Goal: Task Accomplishment & Management: Use online tool/utility

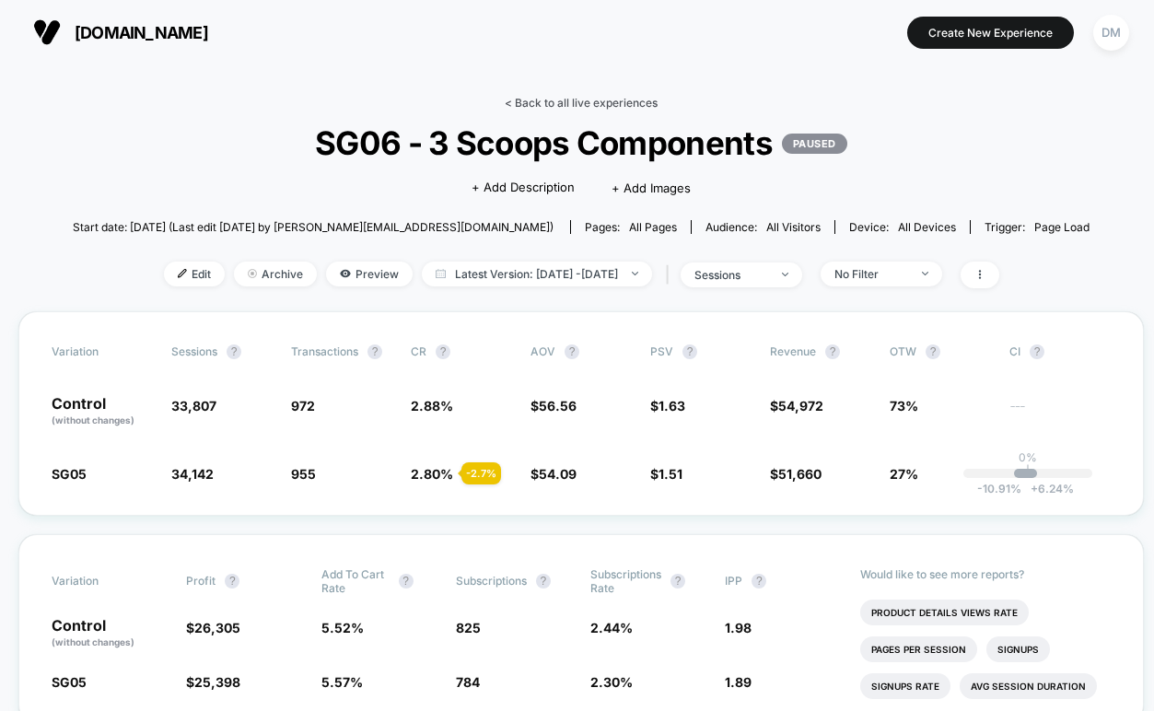
click at [560, 102] on link "< Back to all live experiences" at bounding box center [581, 103] width 153 height 14
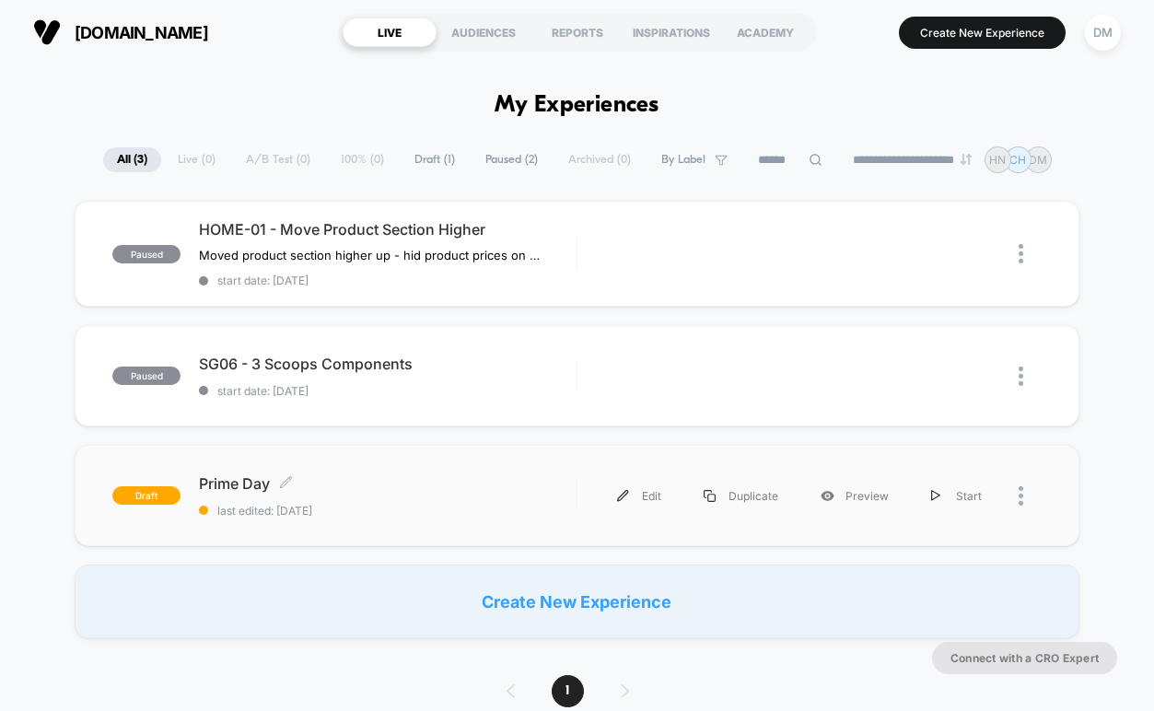
click at [465, 485] on span "Prime Day Click to edit experience details" at bounding box center [387, 483] width 377 height 18
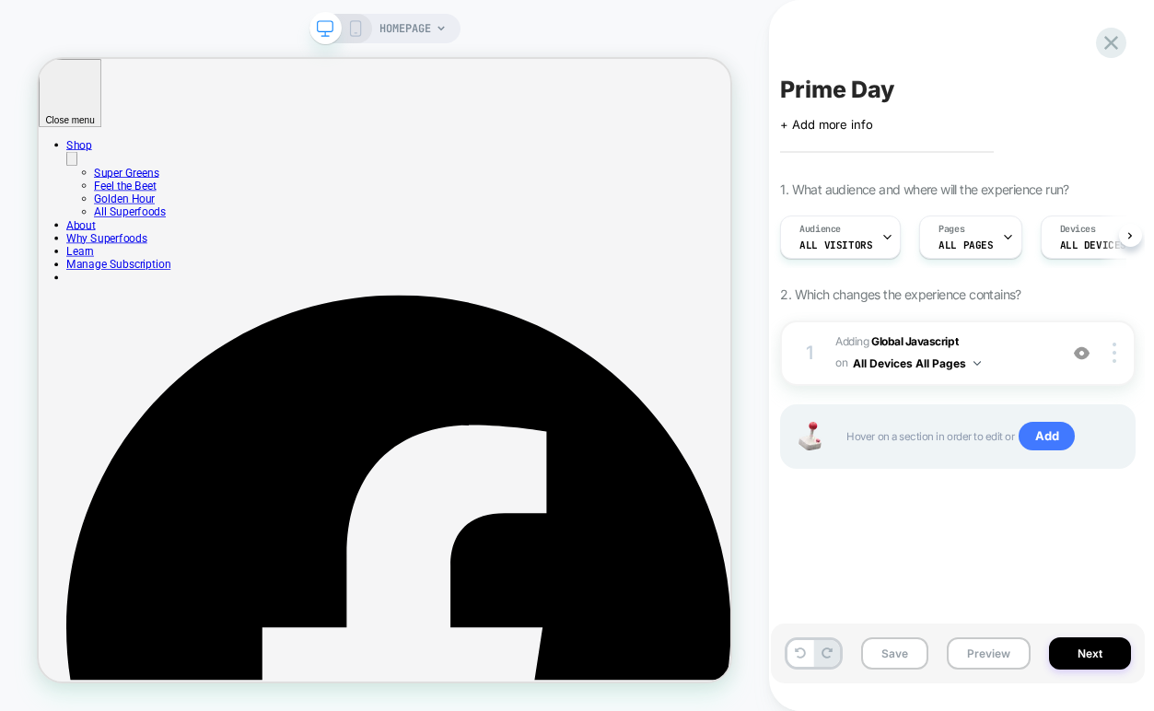
scroll to position [0, 1]
click at [992, 653] on button "Preview" at bounding box center [989, 653] width 84 height 32
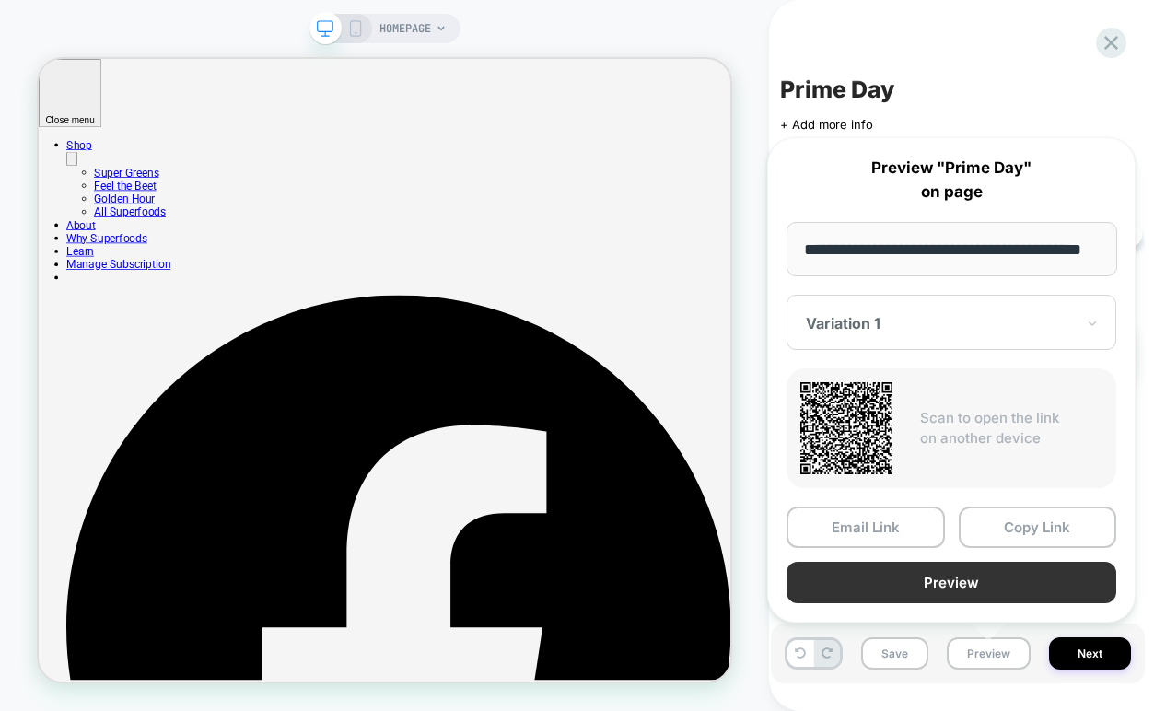
scroll to position [0, 0]
click at [1003, 594] on button "Preview" at bounding box center [951, 582] width 330 height 41
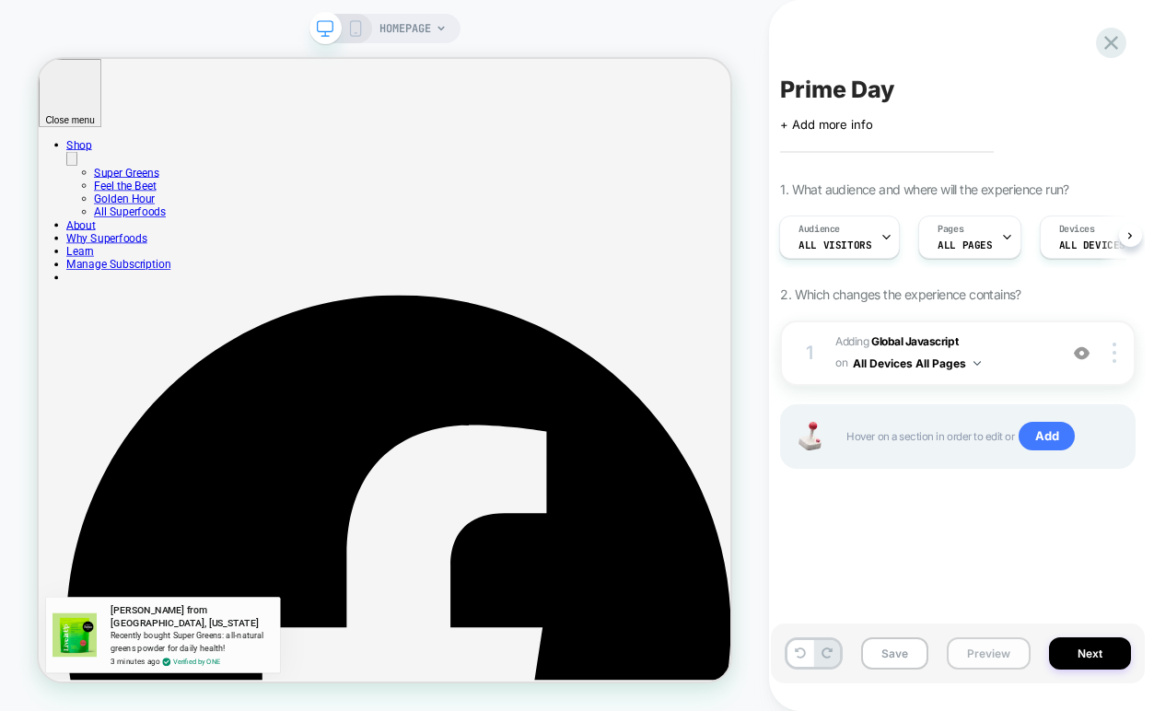
click at [974, 657] on button "Preview" at bounding box center [989, 653] width 84 height 32
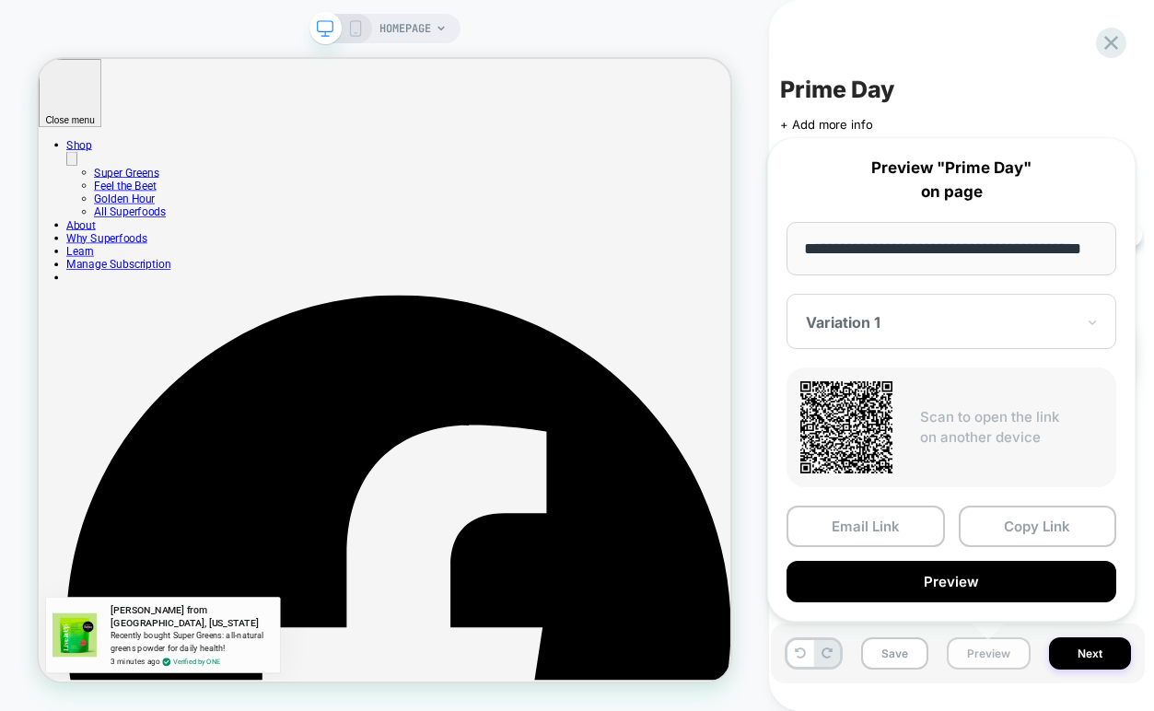
scroll to position [0, 25]
click at [1015, 256] on input "**********" at bounding box center [951, 249] width 331 height 54
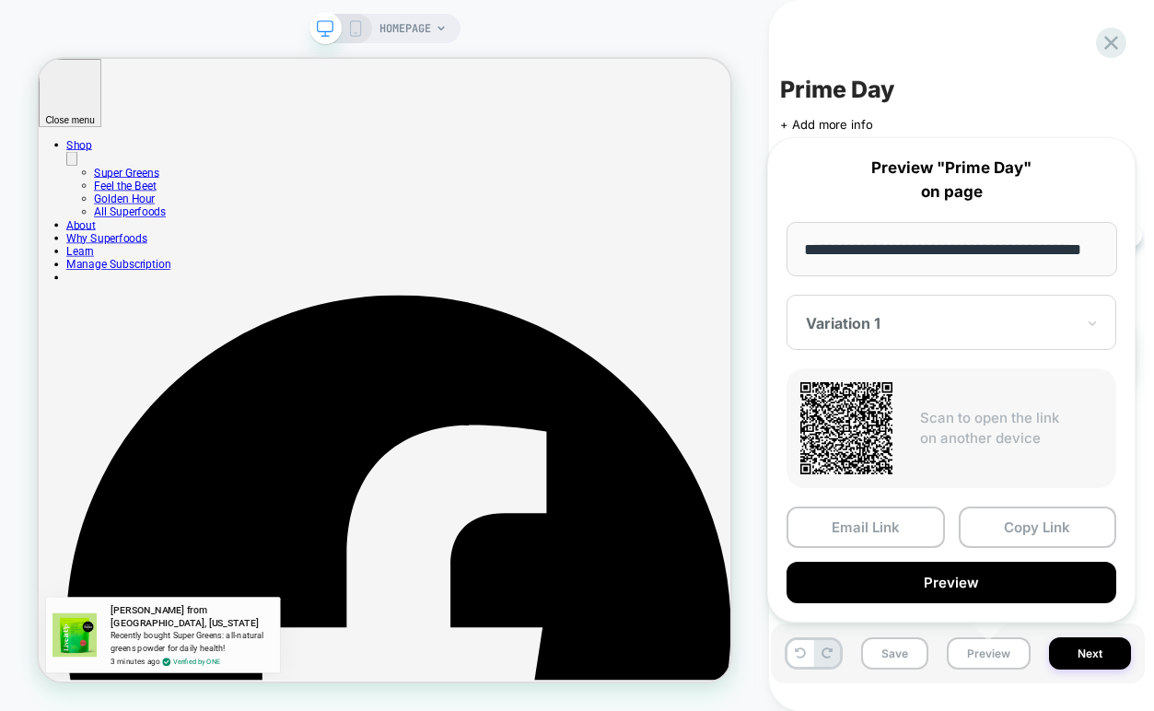
scroll to position [0, 0]
click at [1110, 45] on icon at bounding box center [1110, 42] width 25 height 25
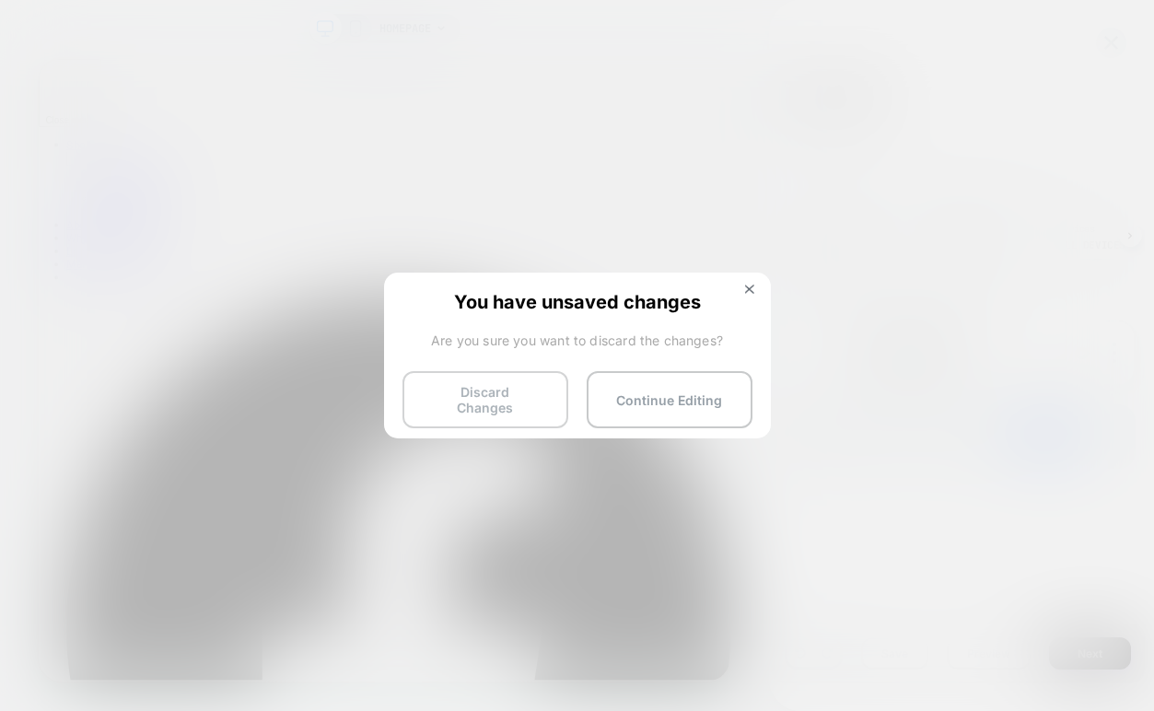
click at [533, 402] on button "Discard Changes" at bounding box center [485, 399] width 166 height 57
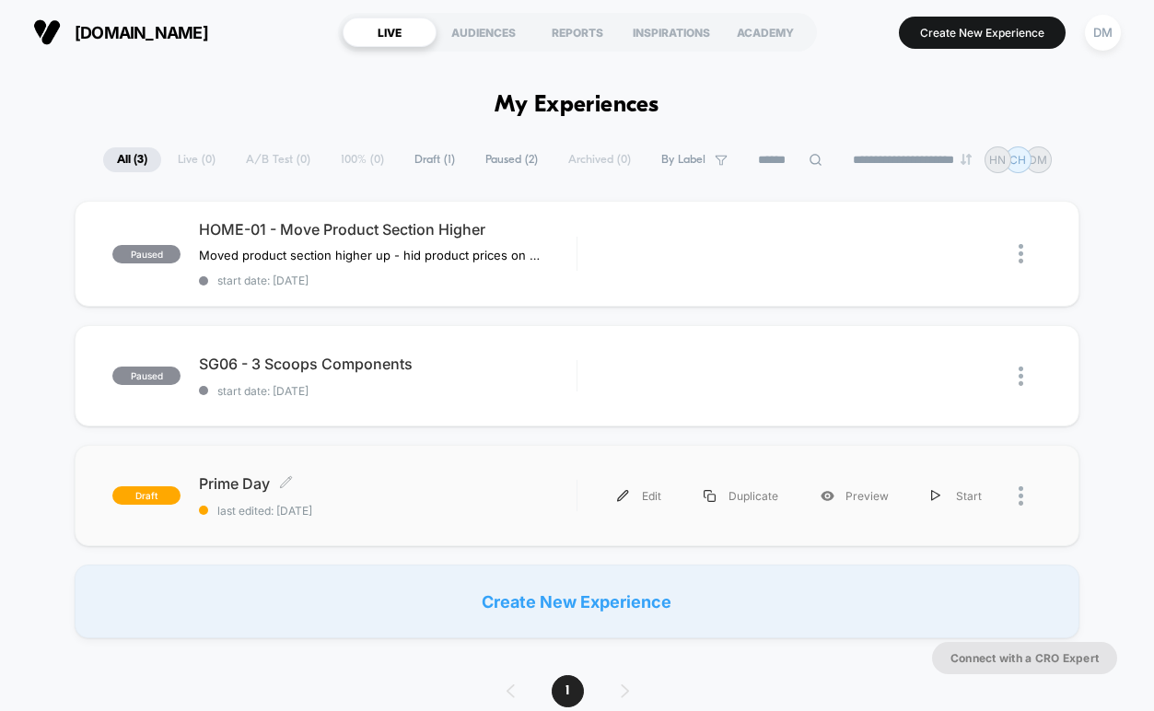
click at [558, 482] on span "Prime Day Click to edit experience details" at bounding box center [387, 483] width 377 height 18
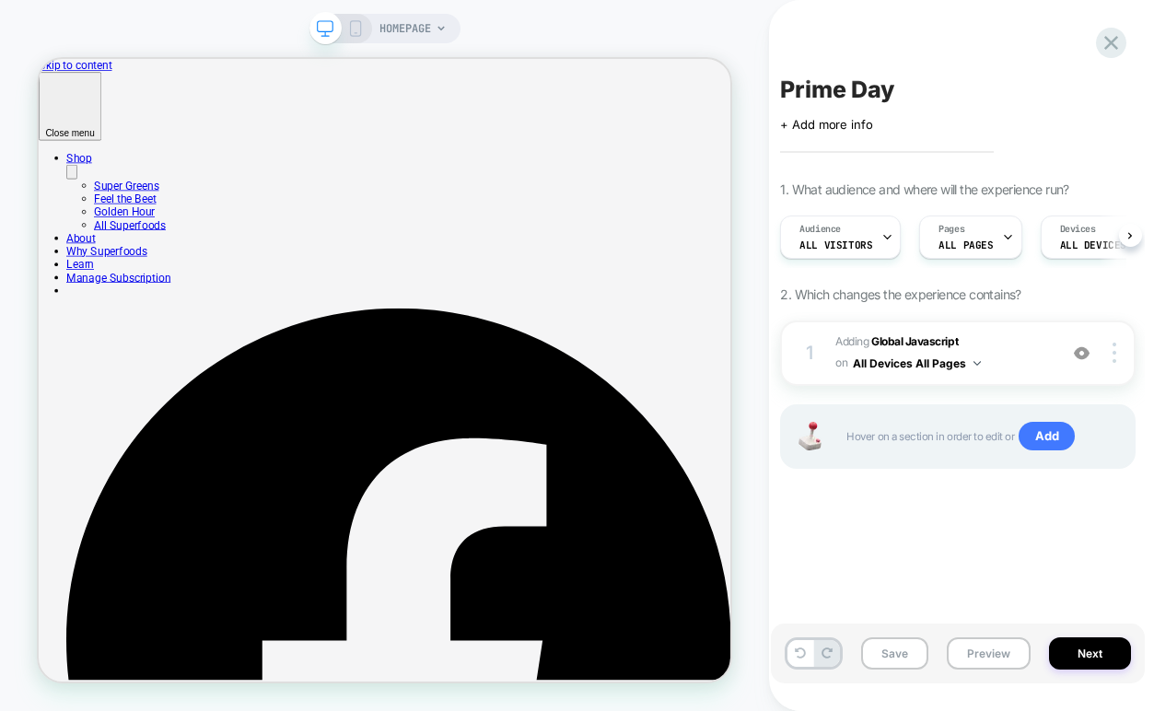
scroll to position [0, 1]
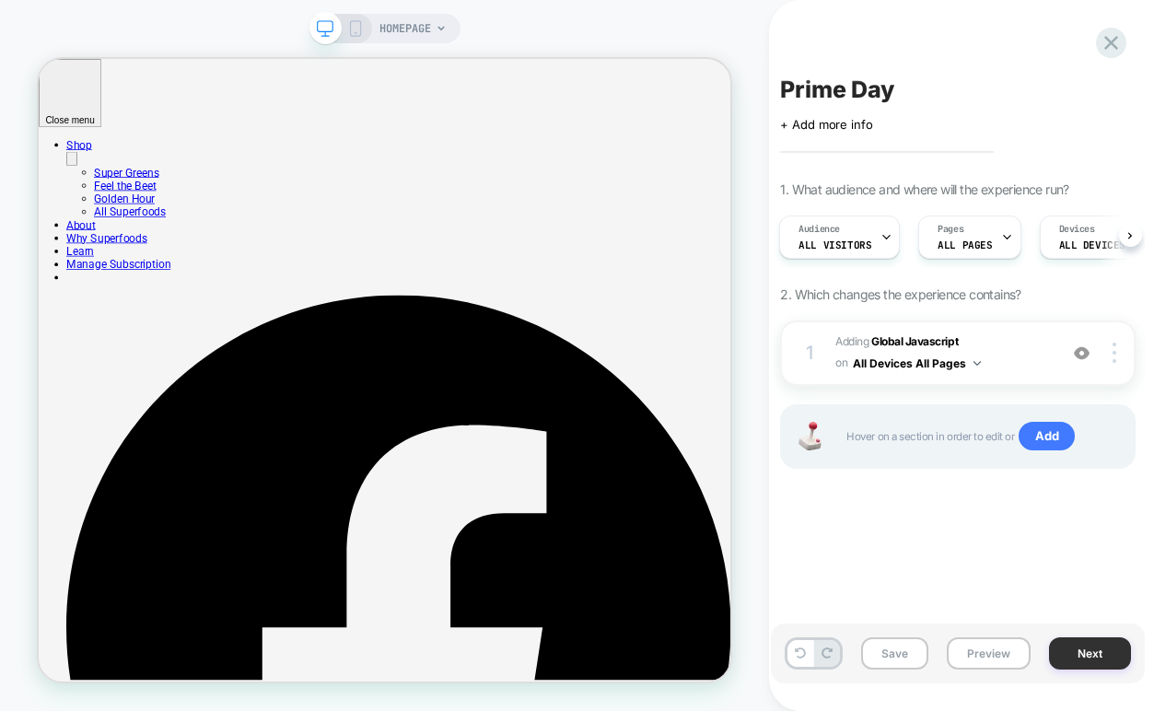
click at [1090, 657] on button "Next" at bounding box center [1090, 653] width 82 height 32
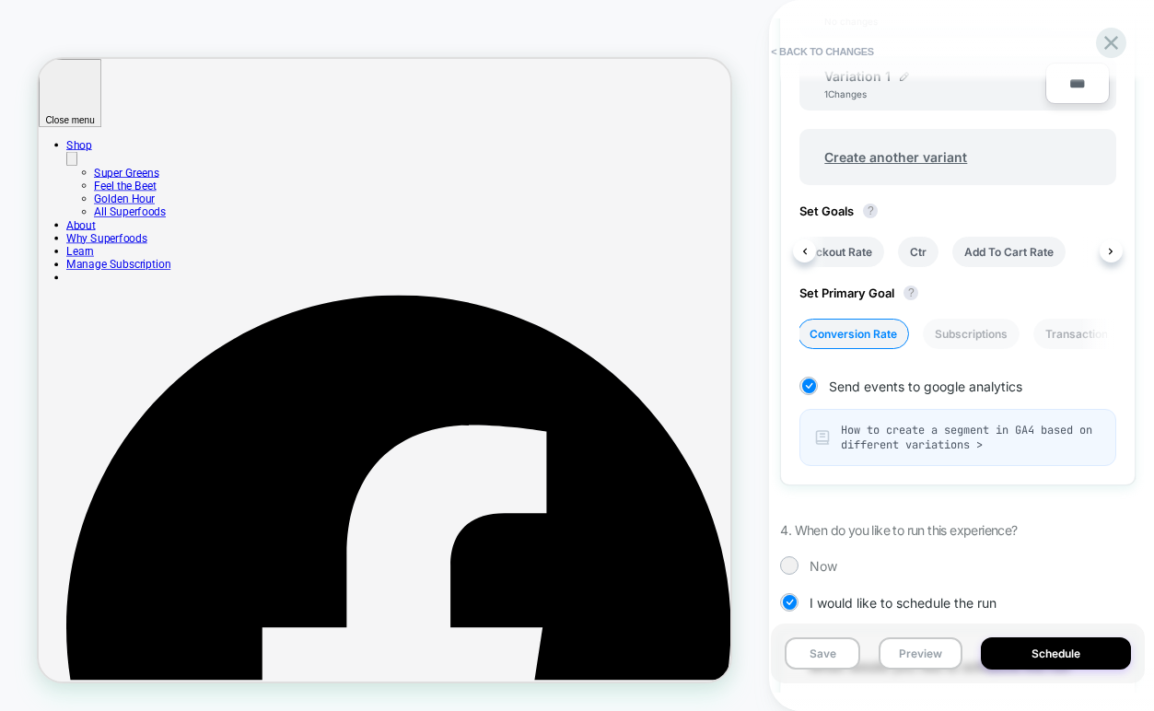
scroll to position [0, 0]
click at [910, 251] on li "Conversion Rate" at bounding box center [898, 252] width 111 height 30
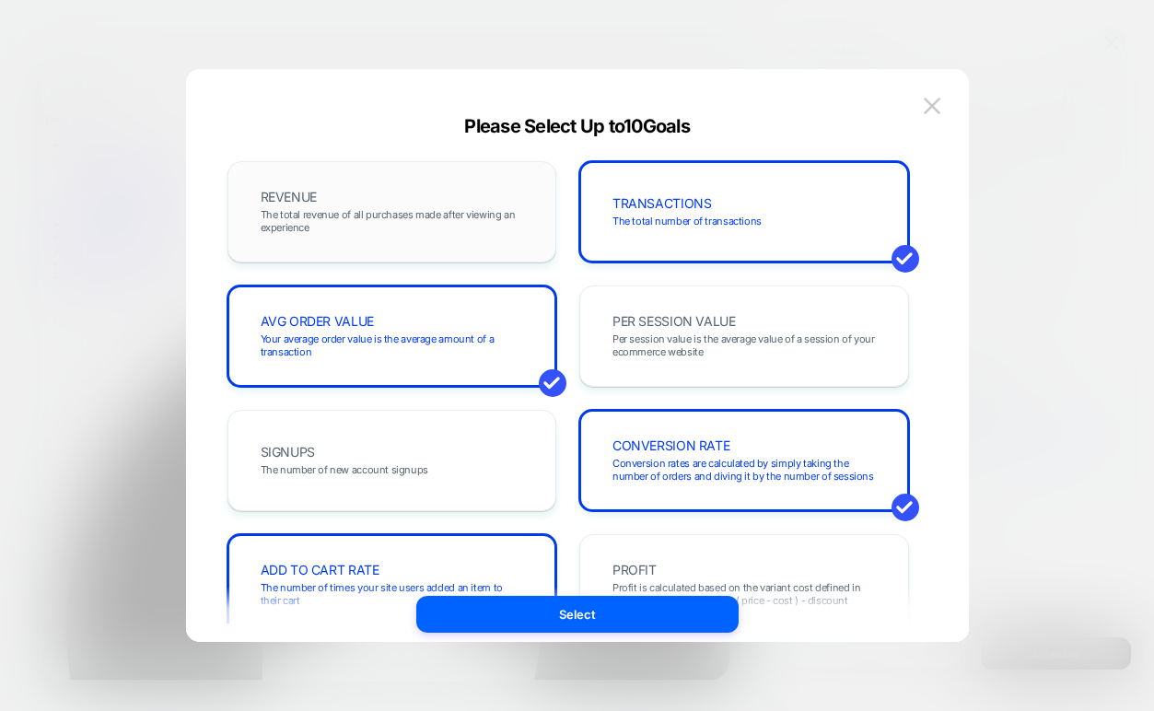
click at [479, 230] on span "The total revenue of all purchases made after viewing an experience" at bounding box center [392, 221] width 263 height 26
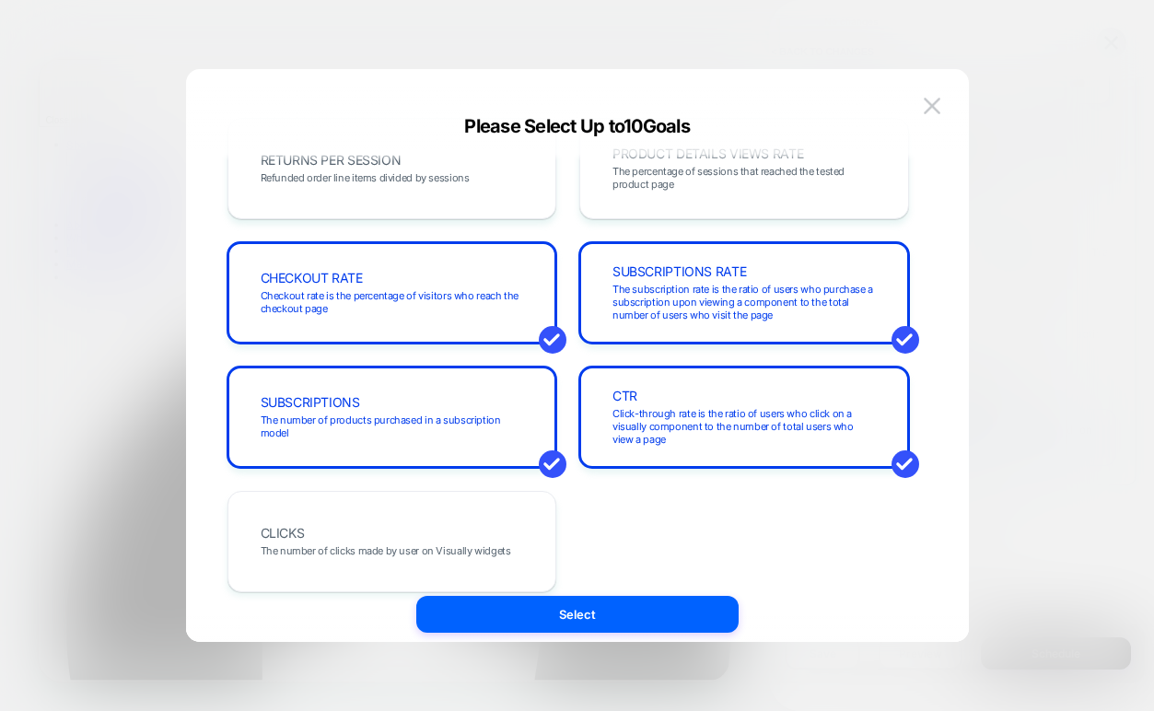
scroll to position [689, 0]
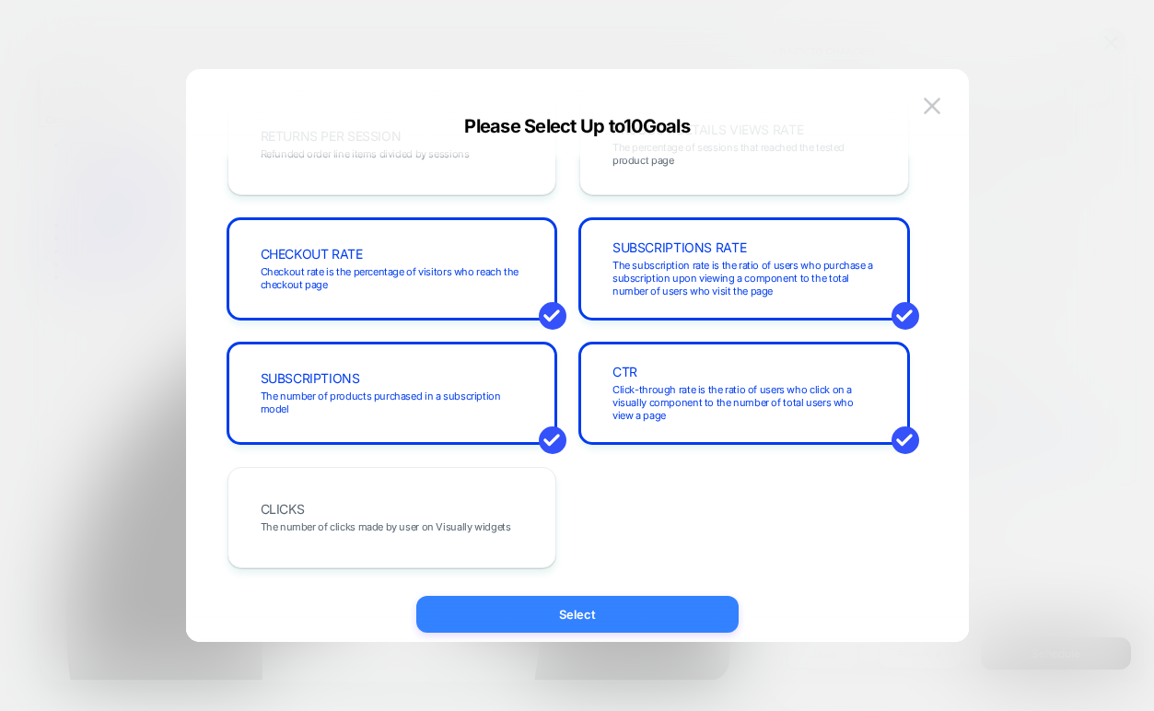
click at [570, 606] on button "Select" at bounding box center [577, 614] width 322 height 37
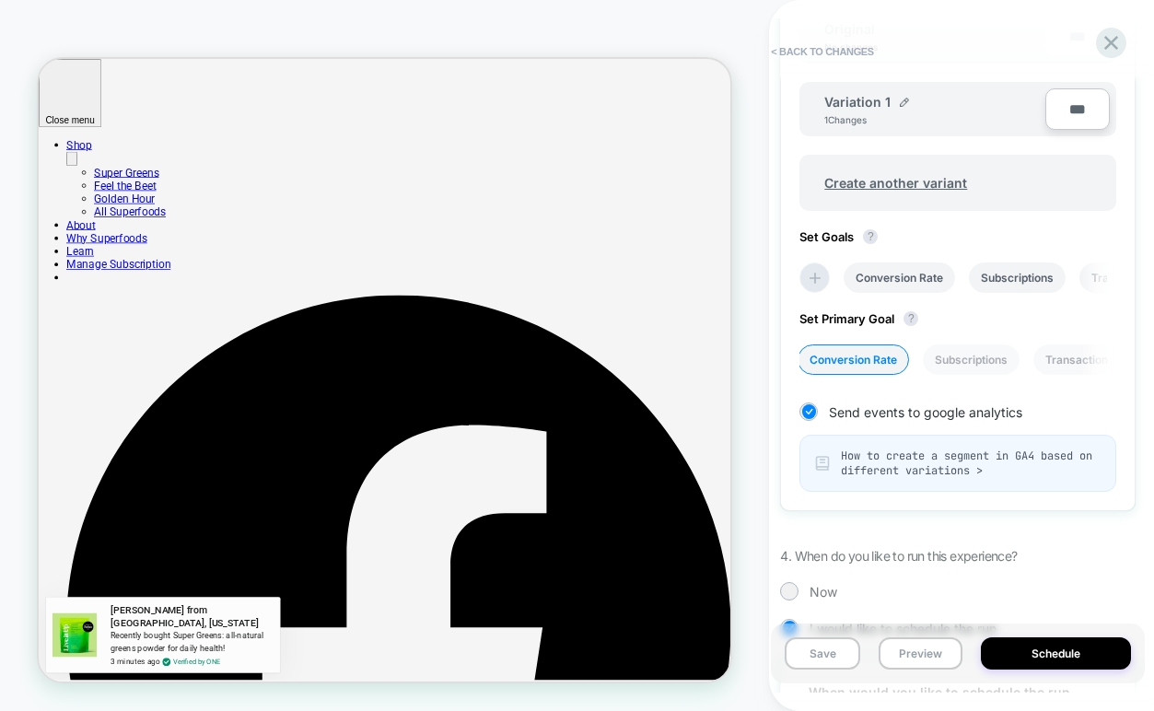
scroll to position [1055, 0]
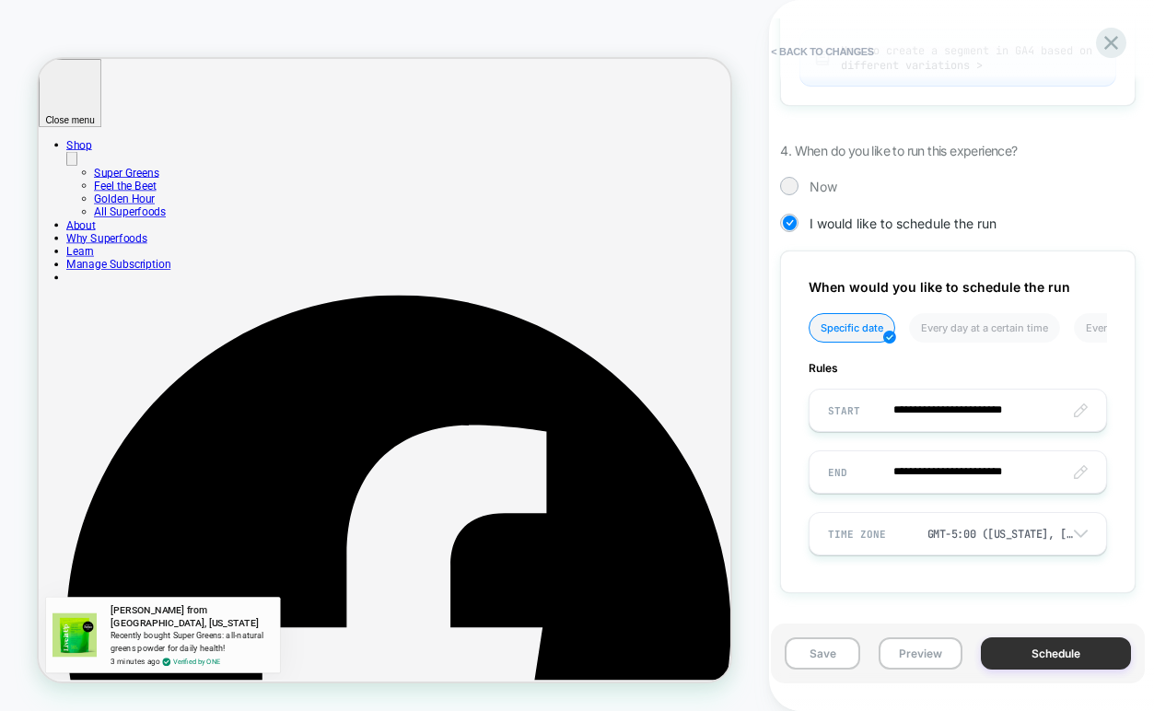
click at [1039, 661] on button "Schedule" at bounding box center [1056, 653] width 150 height 32
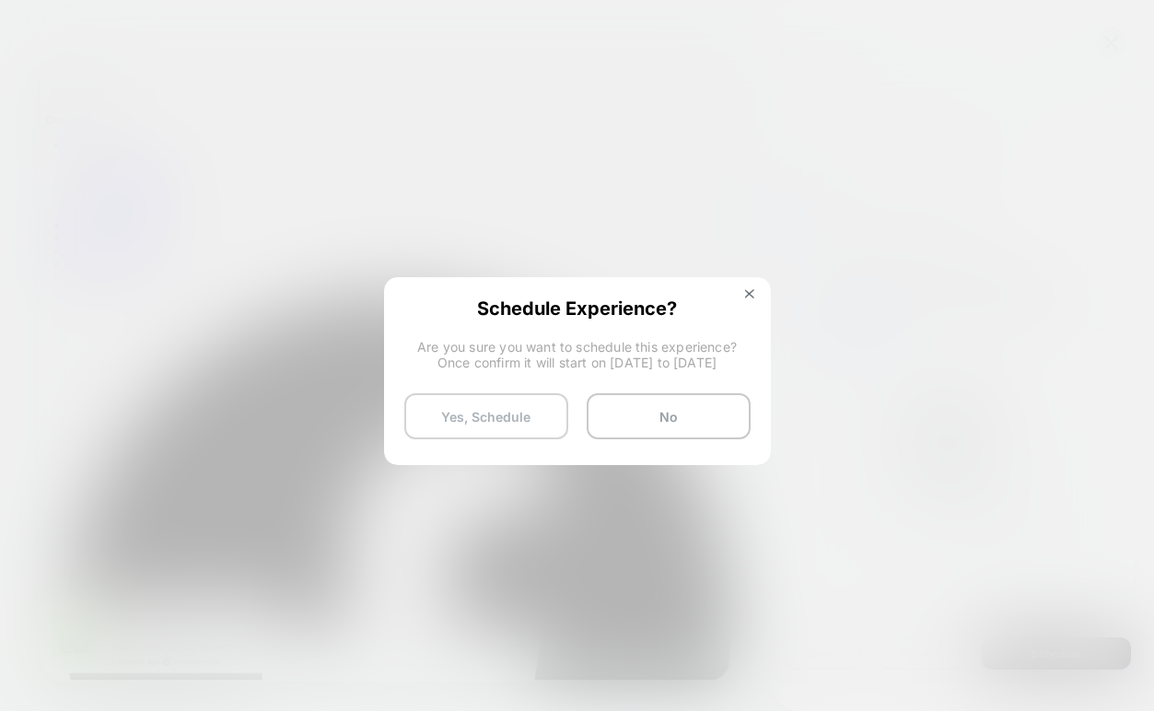
click at [514, 401] on button "Yes, Schedule" at bounding box center [486, 416] width 164 height 46
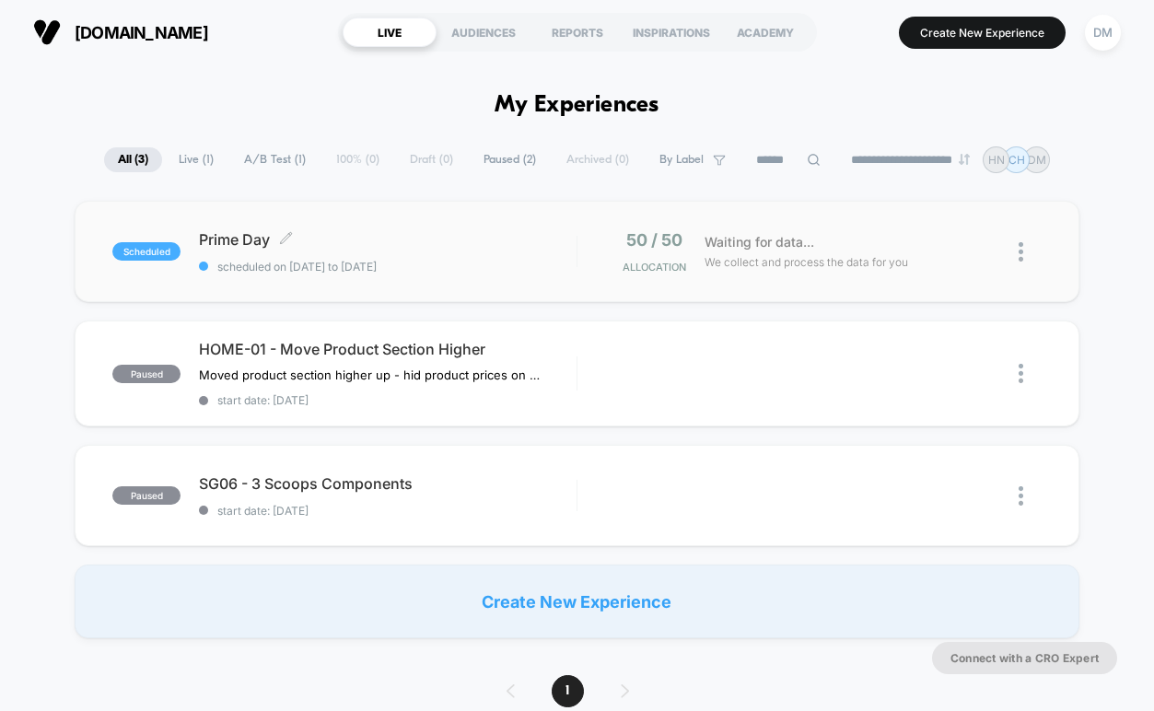
click at [529, 266] on span "scheduled on [DATE] to [DATE]" at bounding box center [387, 267] width 377 height 14
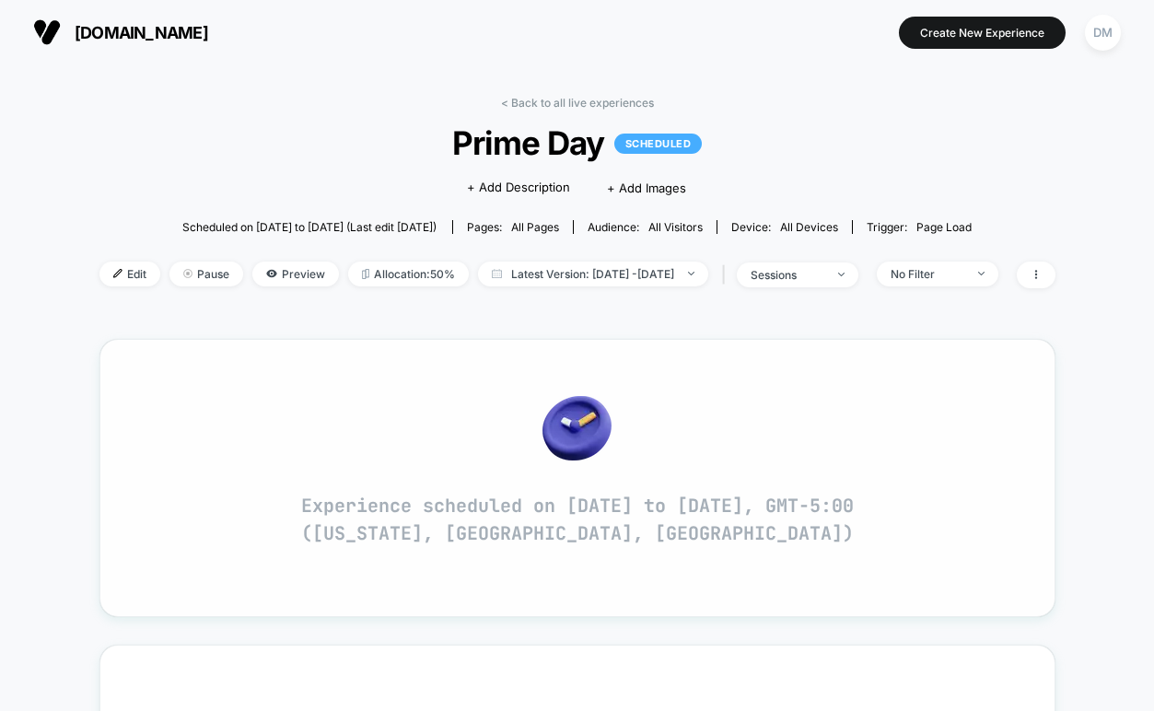
drag, startPoint x: 401, startPoint y: 531, endPoint x: 476, endPoint y: 533, distance: 75.5
click at [474, 533] on p "Experience scheduled on [DATE] to [DATE], GMT-5:00 ([US_STATE], [GEOGRAPHIC_DAT…" at bounding box center [577, 519] width 552 height 55
click at [476, 533] on p "Experience scheduled on [DATE] to [DATE], GMT-5:00 ([US_STATE], [GEOGRAPHIC_DAT…" at bounding box center [577, 519] width 552 height 55
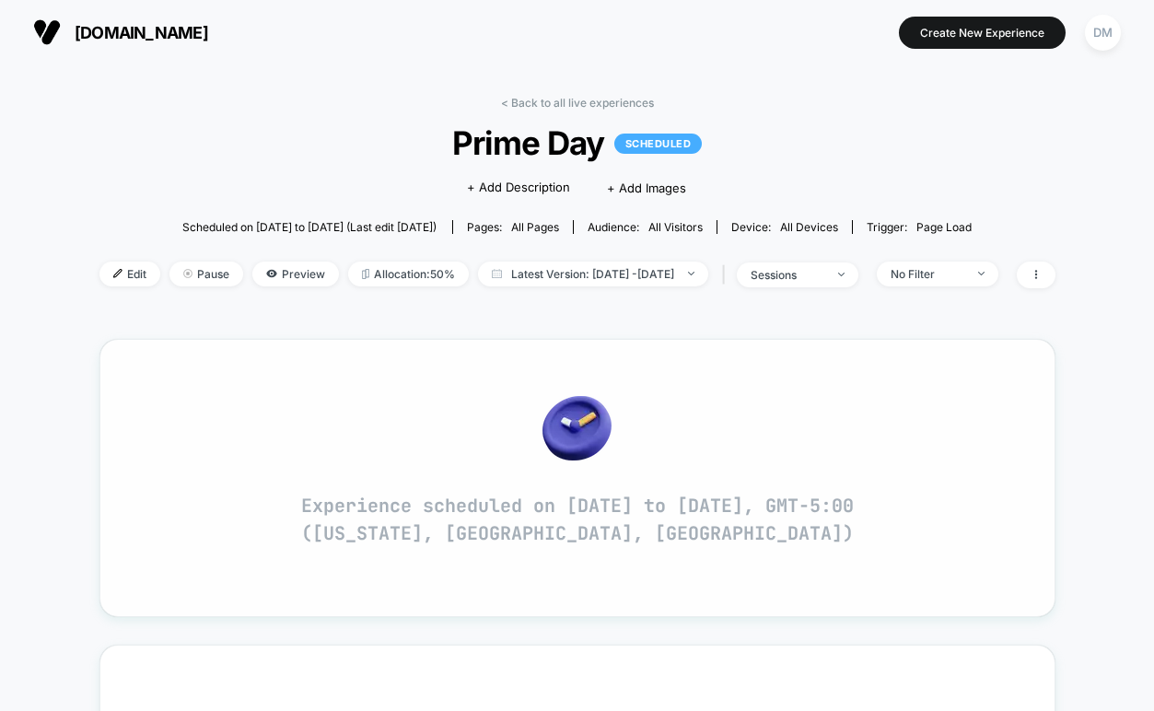
click at [476, 533] on p "Experience scheduled on [DATE] to [DATE], GMT-5:00 ([US_STATE], [GEOGRAPHIC_DAT…" at bounding box center [577, 519] width 552 height 55
